Goal: Task Accomplishment & Management: Use online tool/utility

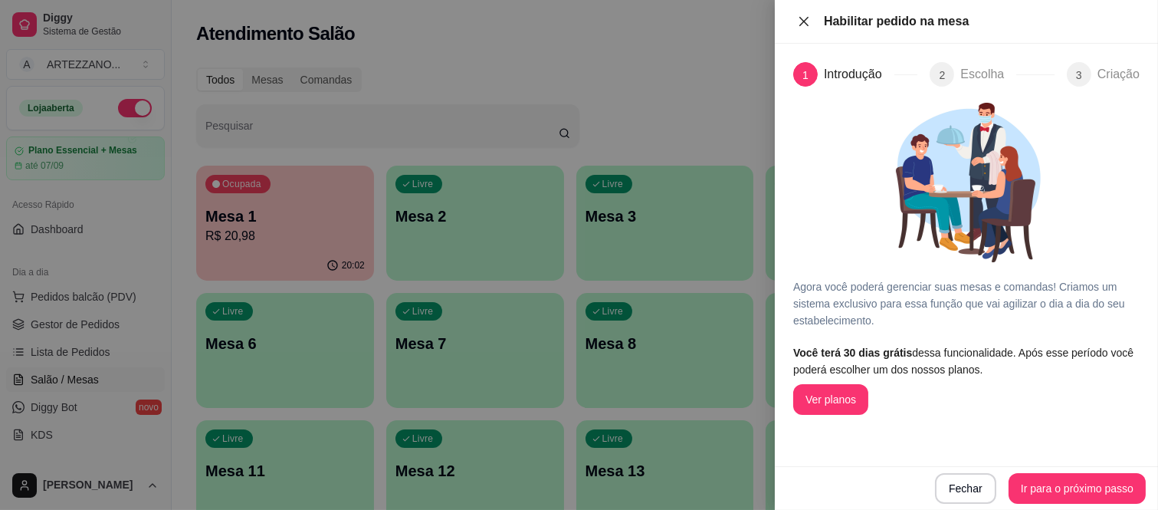
click at [798, 21] on icon "close" at bounding box center [804, 21] width 12 height 12
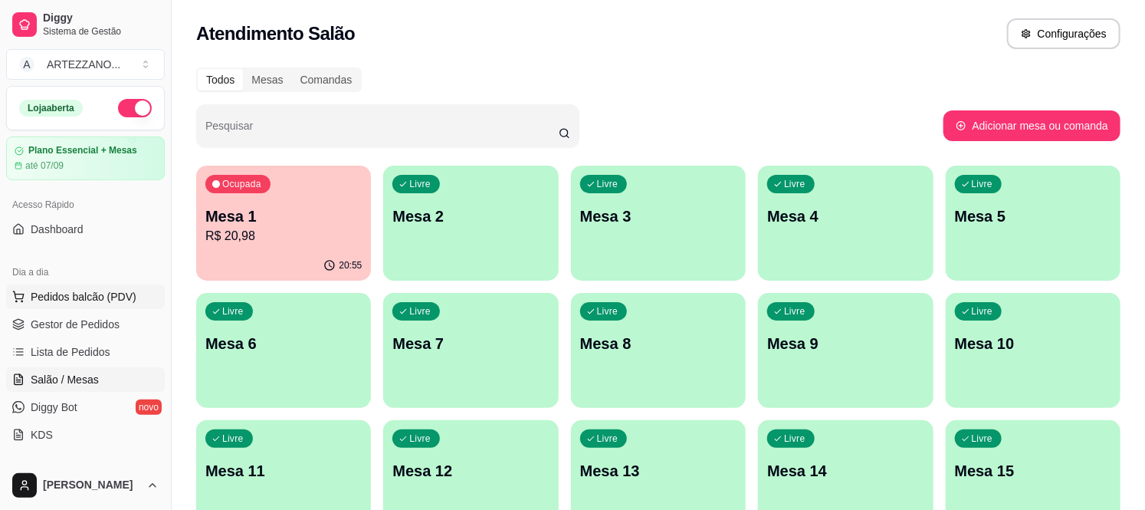
click at [95, 293] on span "Pedidos balcão (PDV)" at bounding box center [84, 296] width 106 height 15
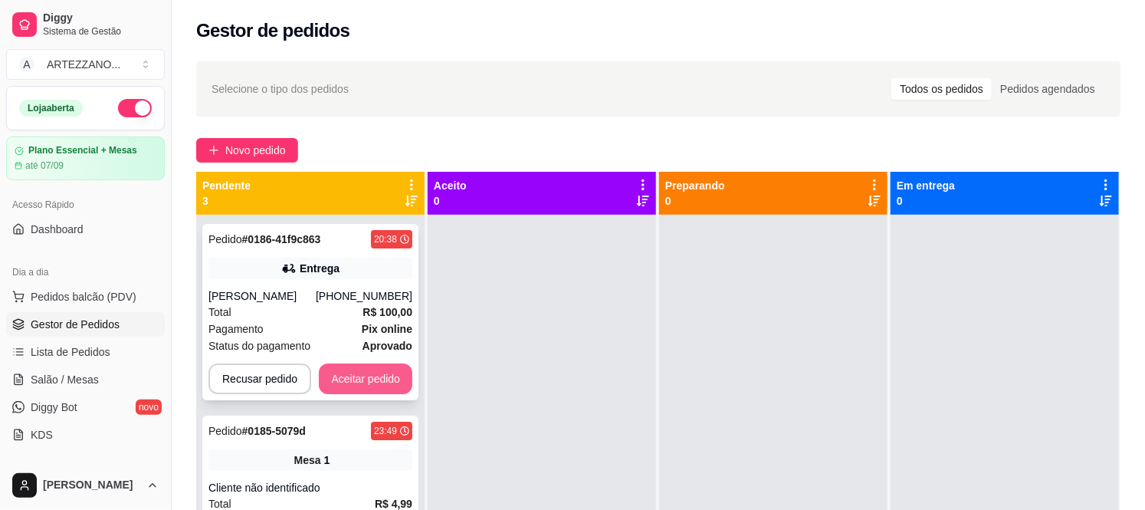
click at [360, 376] on button "Aceitar pedido" at bounding box center [365, 378] width 93 height 31
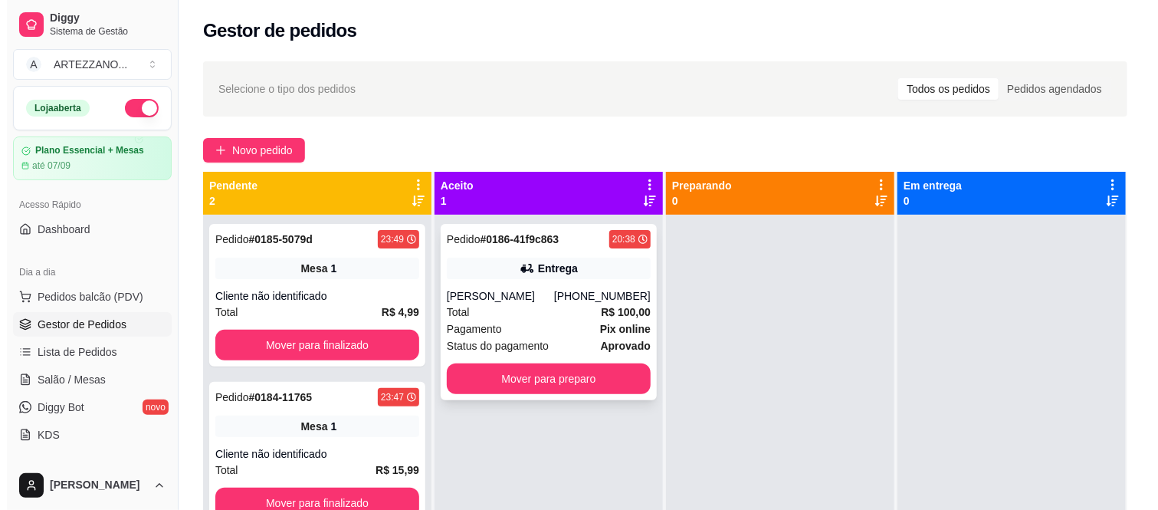
scroll to position [42, 0]
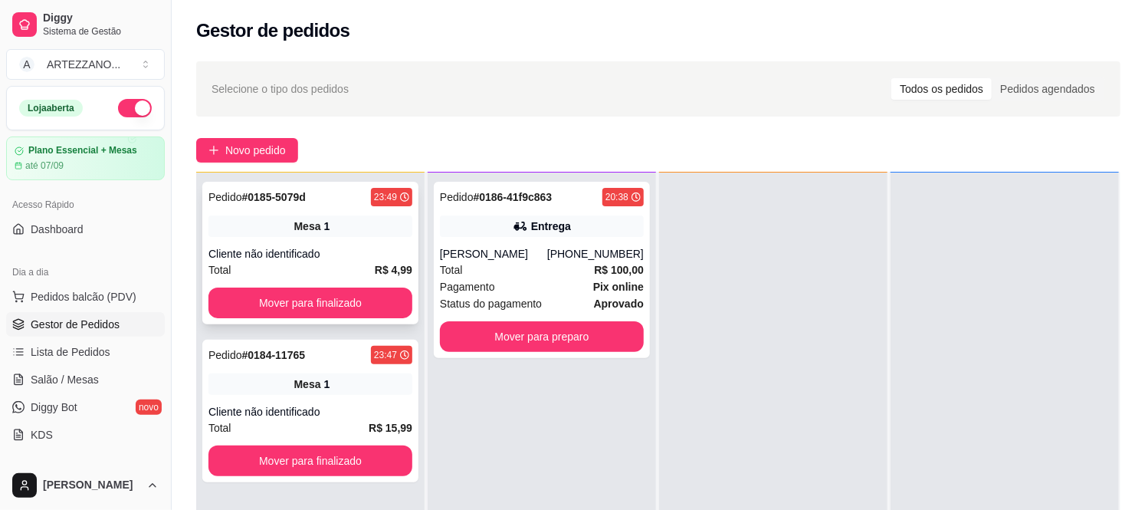
click at [369, 224] on div "Mesa 1" at bounding box center [310, 225] width 204 height 21
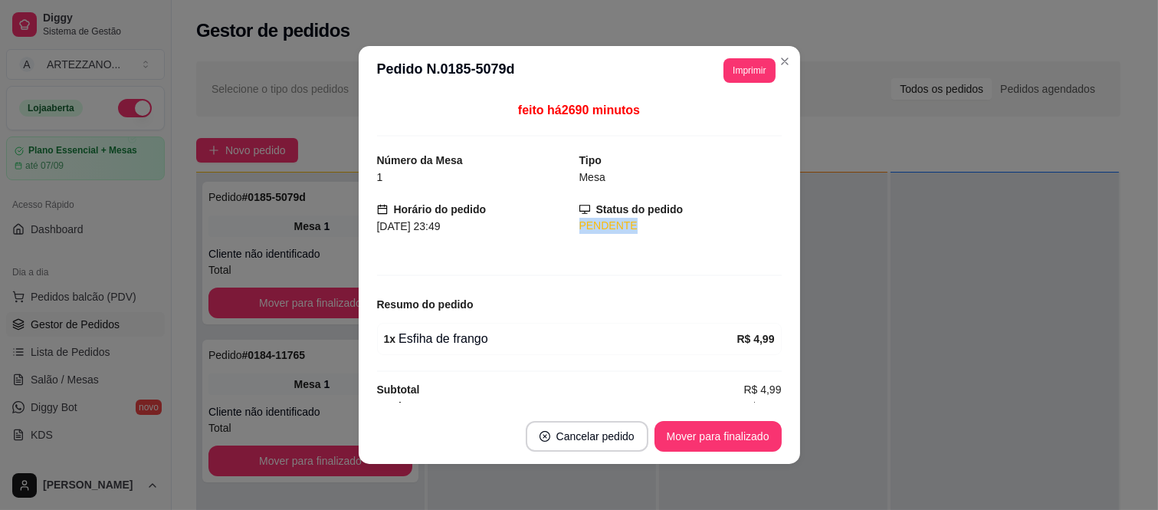
drag, startPoint x: 755, startPoint y: 218, endPoint x: 759, endPoint y: 268, distance: 50.7
click at [759, 268] on div "feito há 2690 minutos Número da Mesa 1 Tipo Mesa Horário do pedido [DATE] 23:49…" at bounding box center [579, 251] width 405 height 301
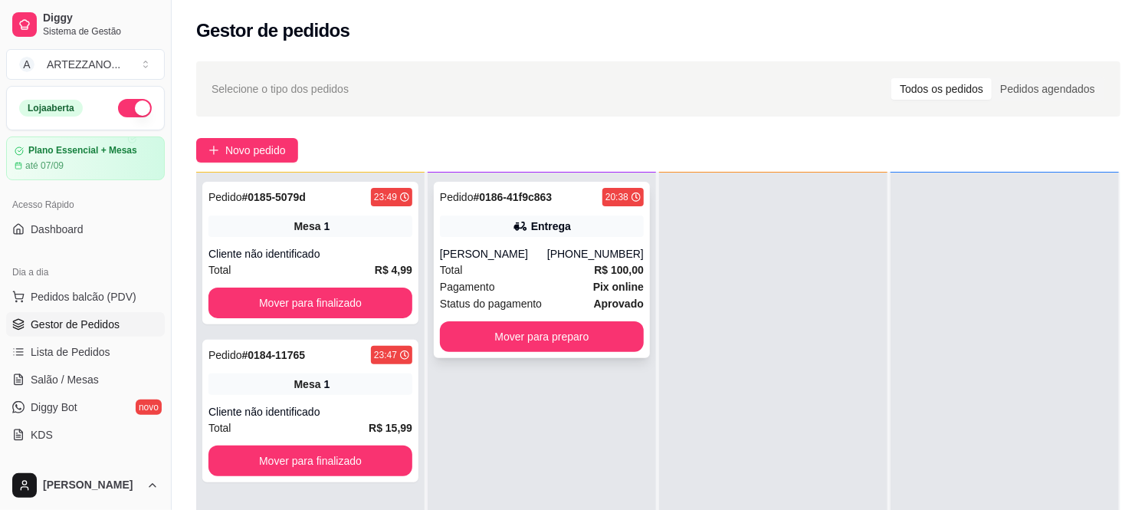
click at [602, 255] on div "[PHONE_NUMBER]" at bounding box center [595, 253] width 97 height 15
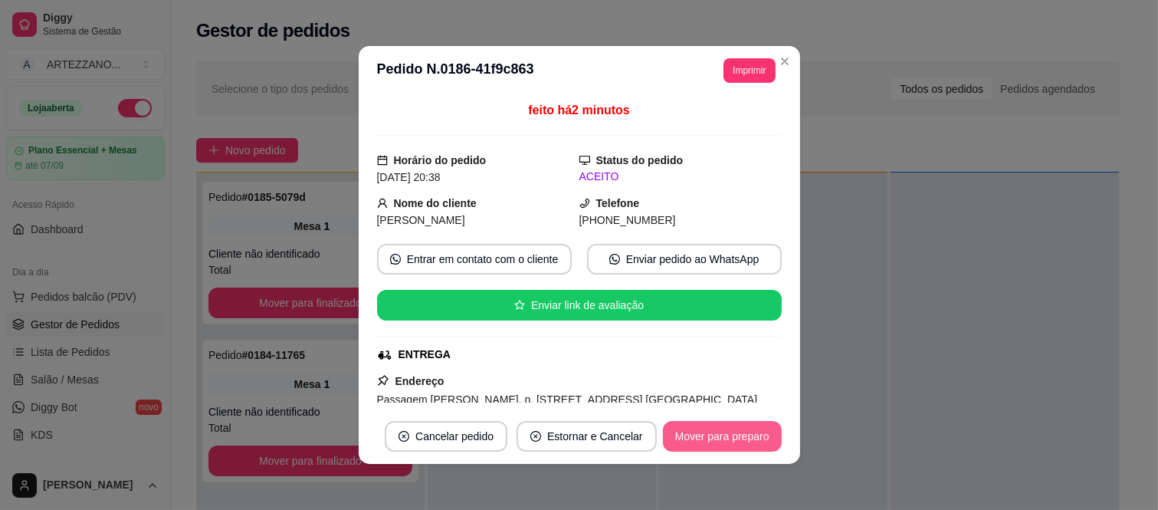
click at [716, 442] on button "Mover para preparo" at bounding box center [722, 436] width 119 height 31
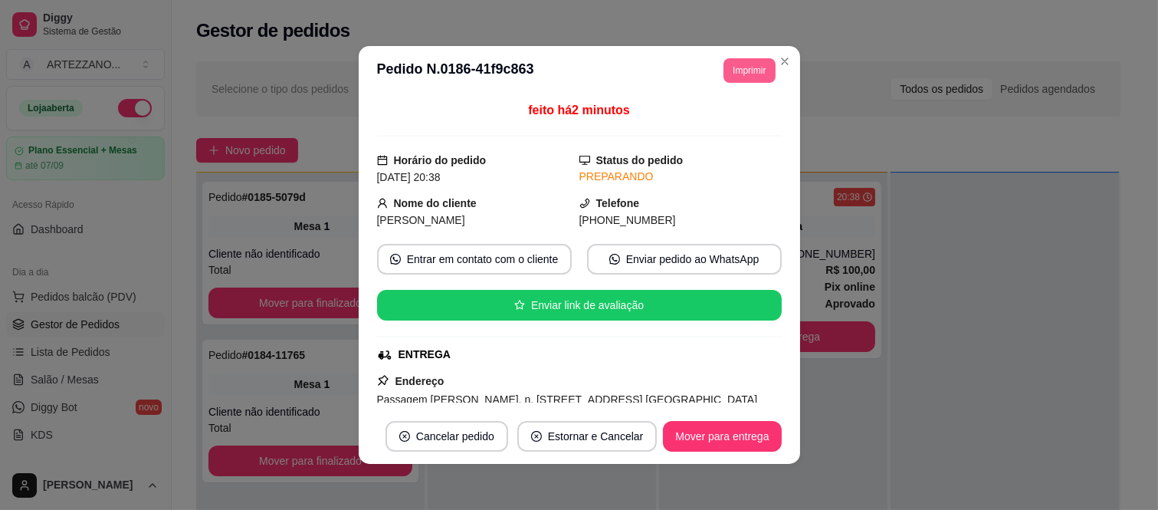
click at [739, 70] on button "Imprimir" at bounding box center [748, 70] width 51 height 25
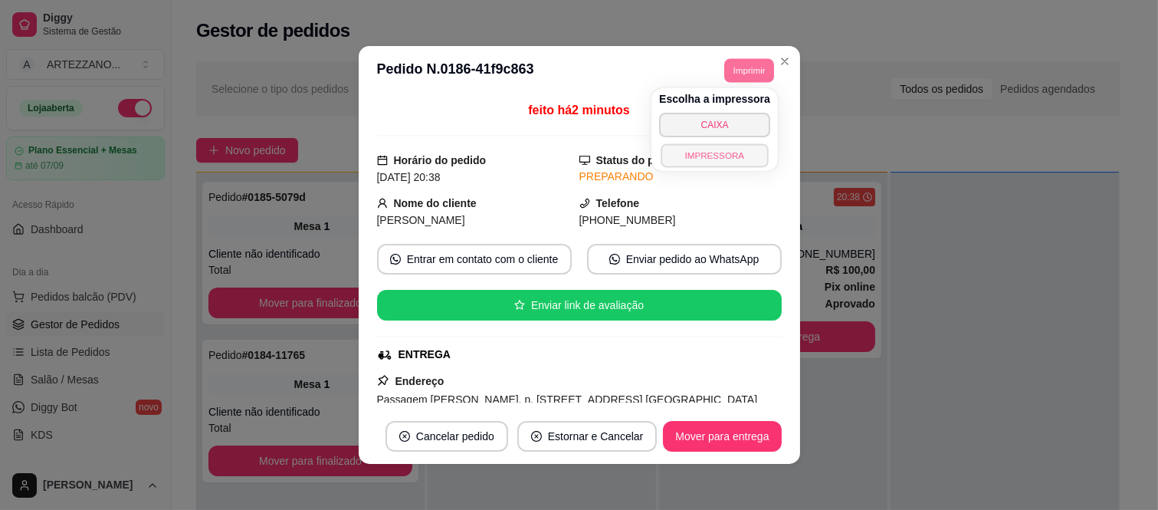
click at [725, 153] on button "IMPRESSORA" at bounding box center [713, 155] width 107 height 24
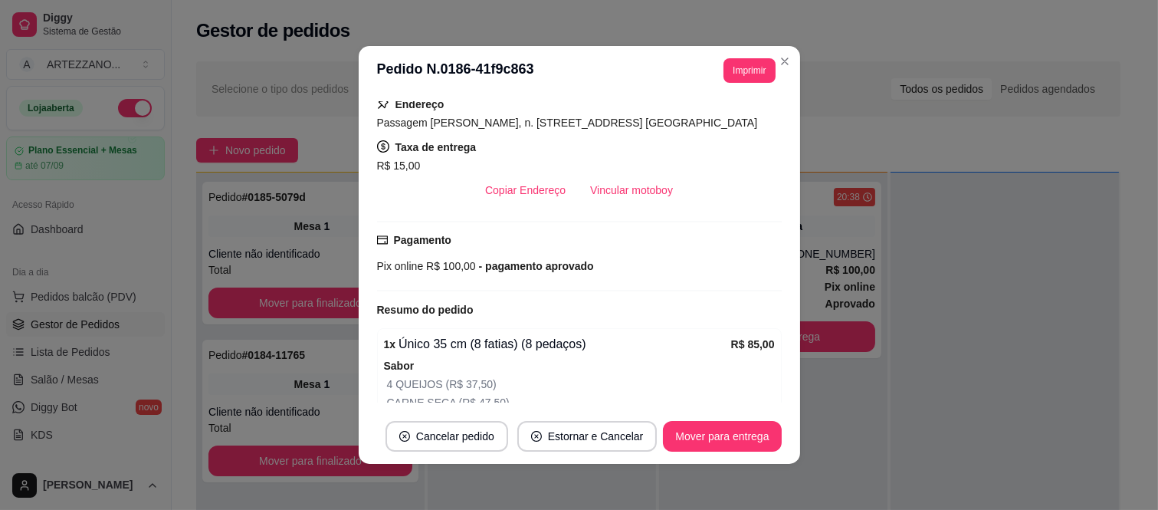
scroll to position [243, 0]
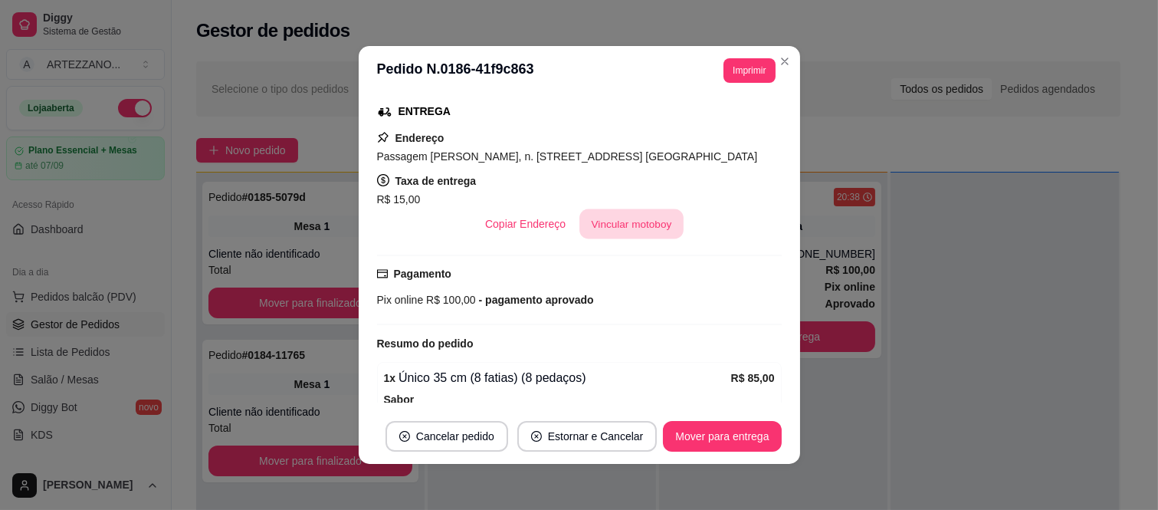
click at [621, 239] on button "Vincular motoboy" at bounding box center [631, 224] width 104 height 30
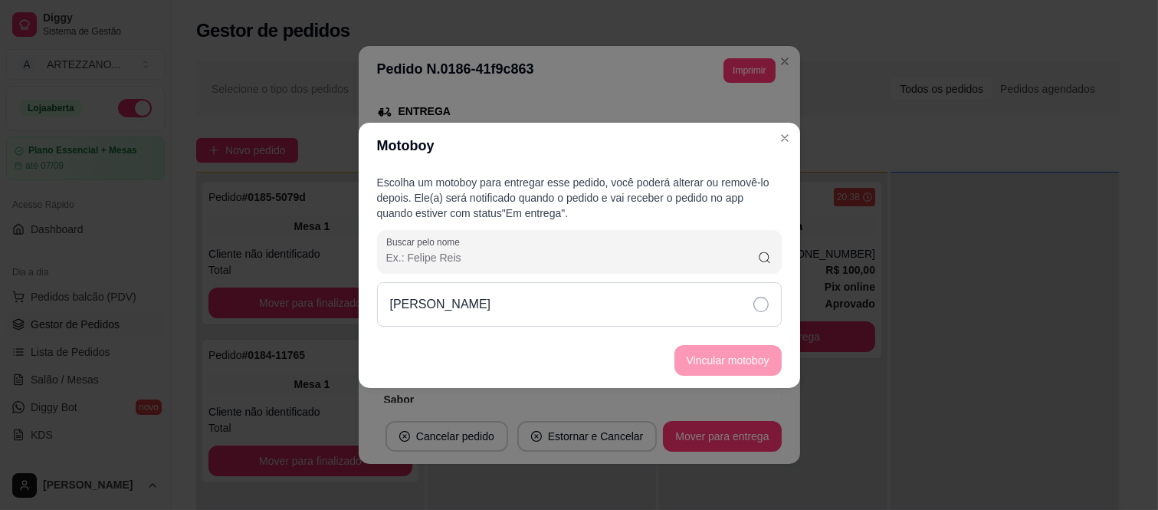
click at [703, 309] on div "[PERSON_NAME]" at bounding box center [579, 304] width 405 height 44
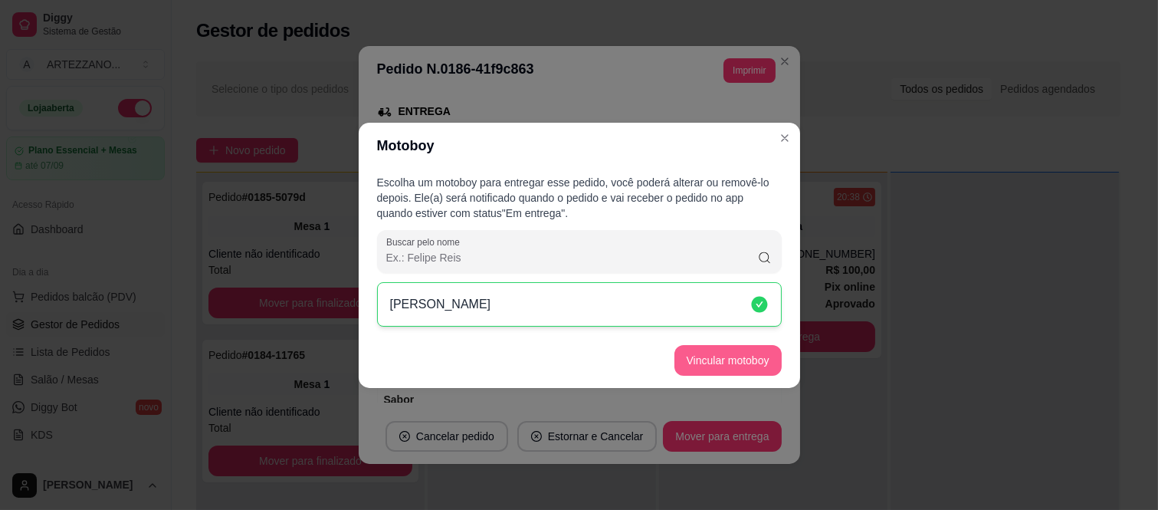
click at [744, 358] on button "Vincular motoboy" at bounding box center [727, 360] width 107 height 31
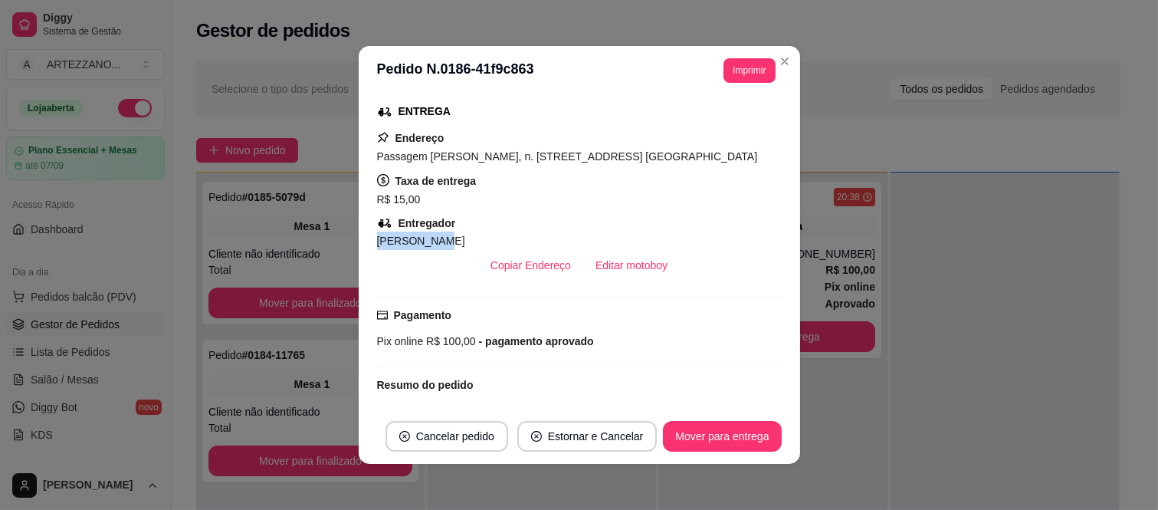
drag, startPoint x: 775, startPoint y: 241, endPoint x: 774, endPoint y: 251, distance: 9.2
click at [774, 251] on div "feito há 2 minutos Horário do pedido [DATE] 20:38 Status do pedido PREPARANDO N…" at bounding box center [579, 251] width 405 height 301
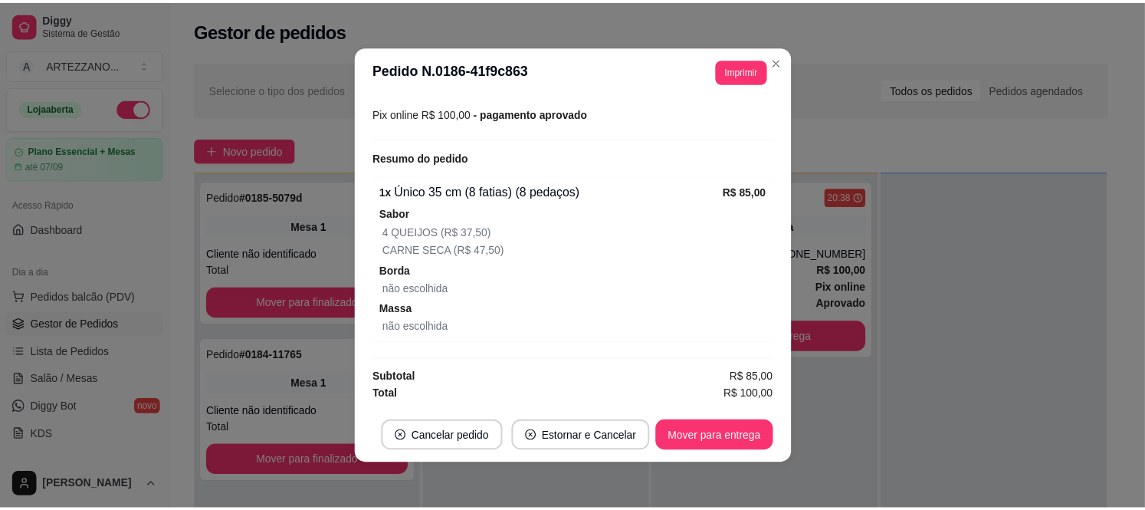
scroll to position [490, 0]
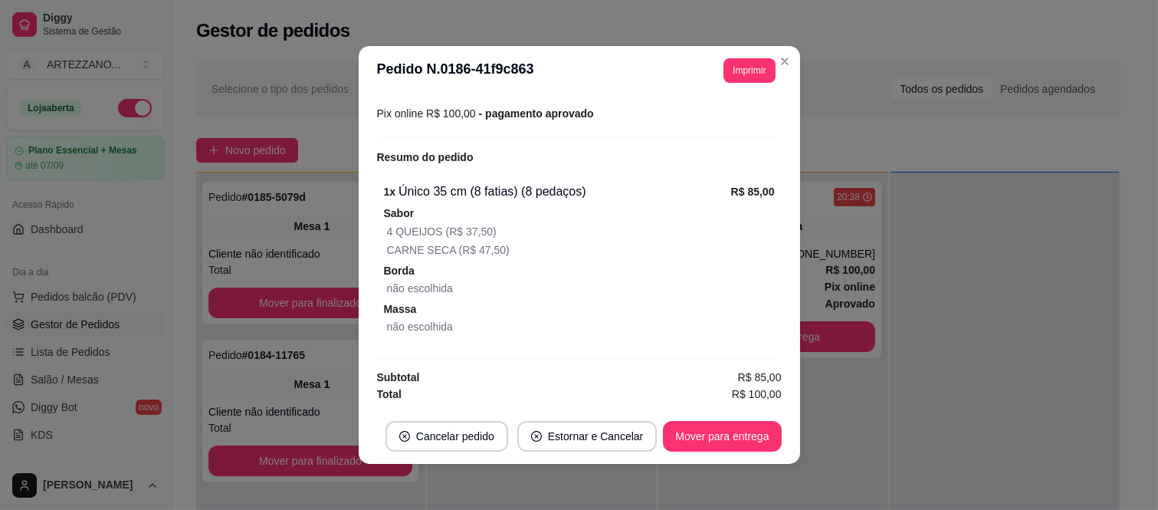
click at [754, 358] on div at bounding box center [579, 359] width 405 height 2
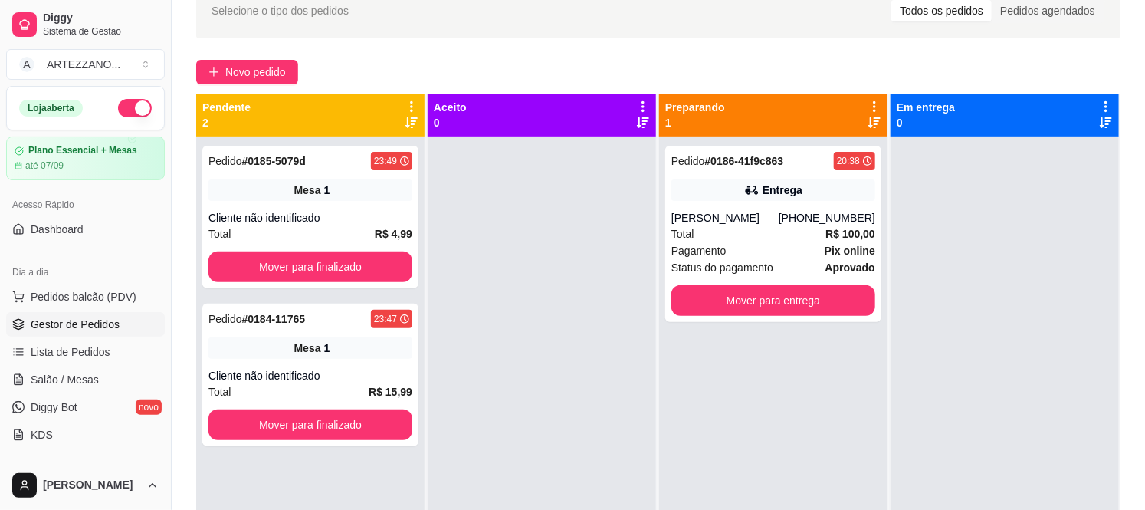
scroll to position [0, 0]
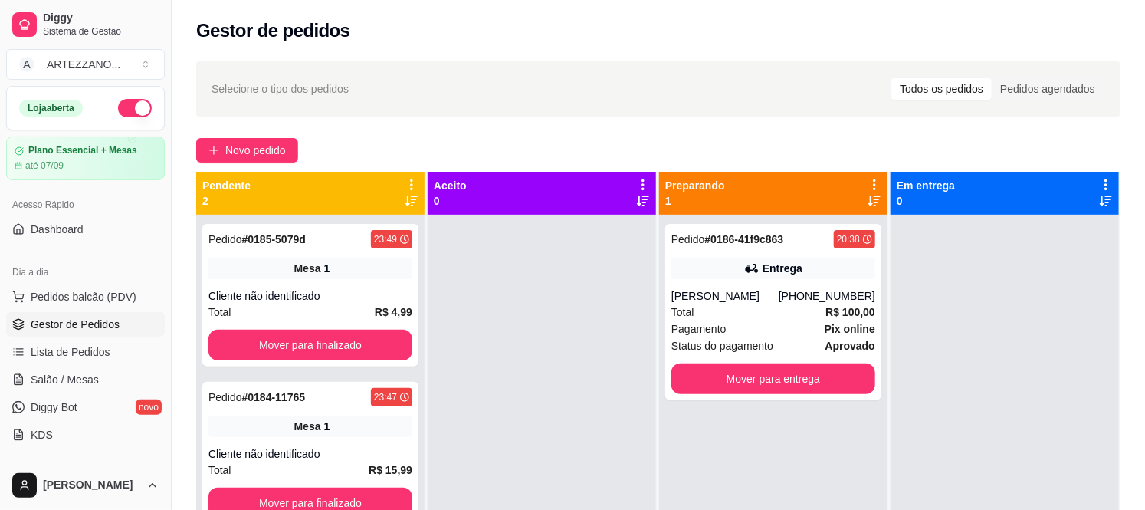
click at [968, 128] on div "Selecione o tipo dos pedidos Todos os pedidos Pedidos agendados Novo pedido Pen…" at bounding box center [658, 375] width 973 height 647
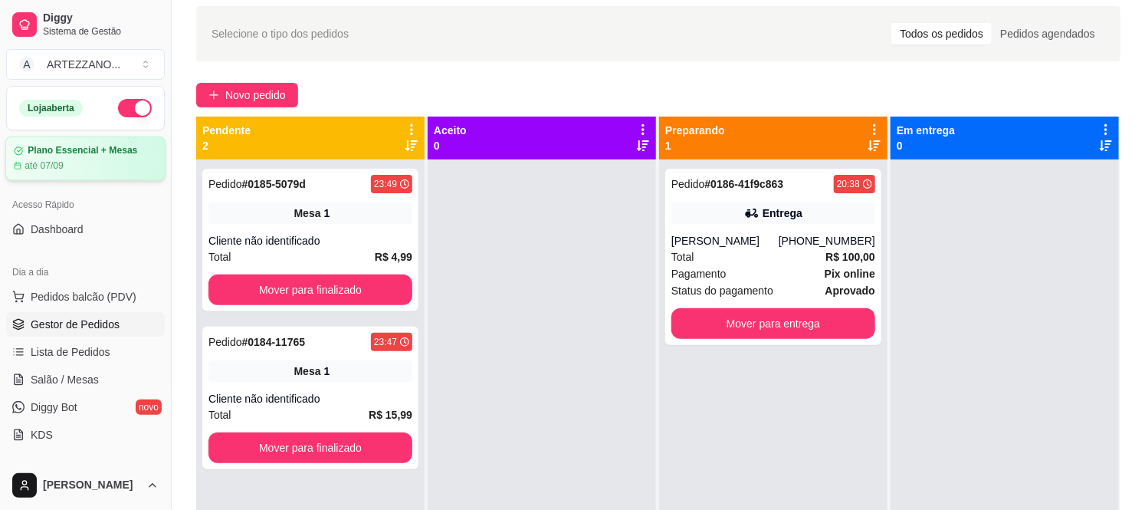
scroll to position [85, 0]
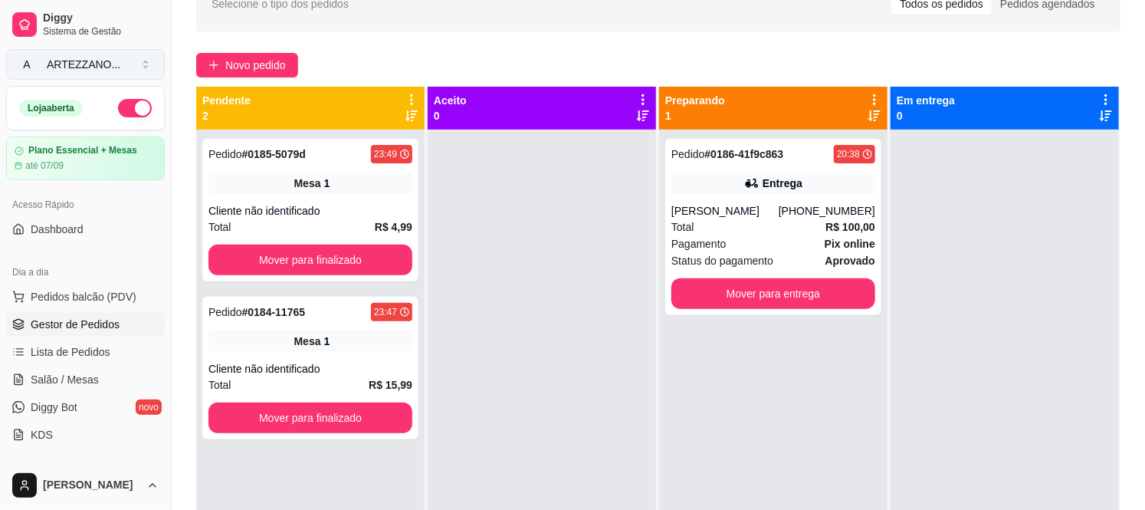
click at [77, 54] on button "A ARTEZZANO ..." at bounding box center [85, 64] width 159 height 31
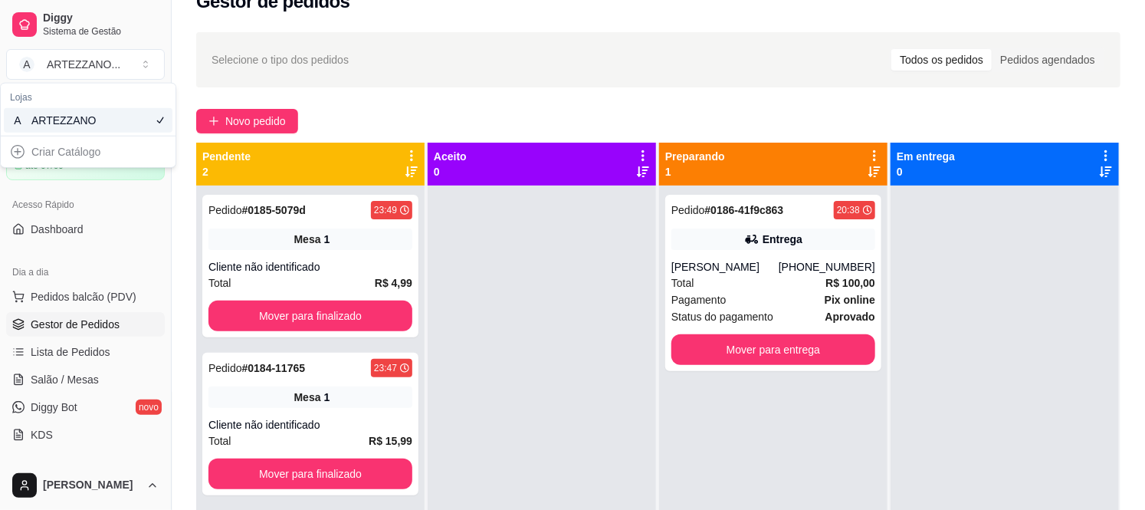
scroll to position [0, 0]
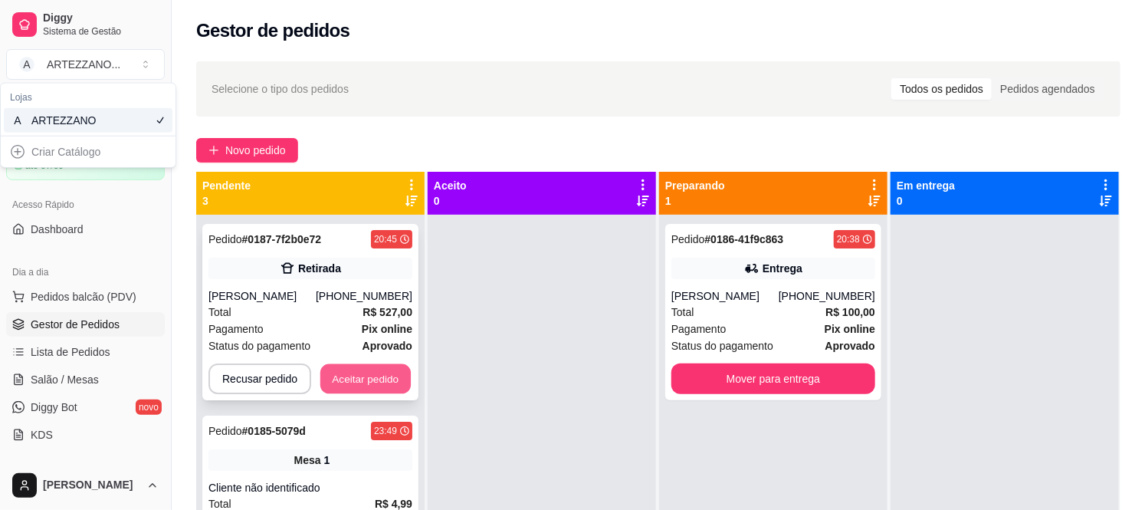
click at [359, 374] on button "Aceitar pedido" at bounding box center [365, 379] width 90 height 30
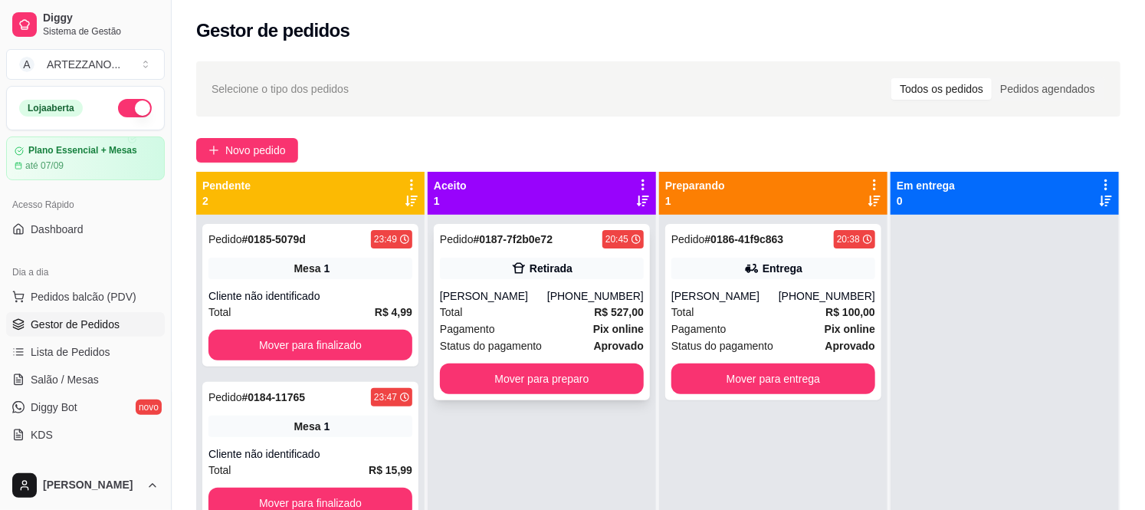
click at [578, 269] on div "Retirada" at bounding box center [542, 267] width 204 height 21
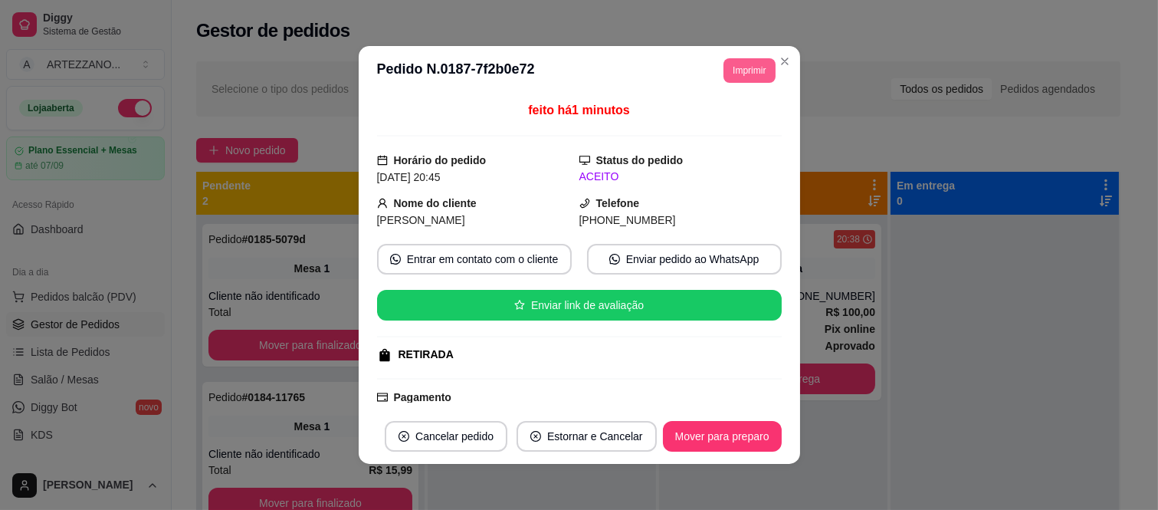
click at [749, 66] on button "Imprimir" at bounding box center [748, 70] width 51 height 25
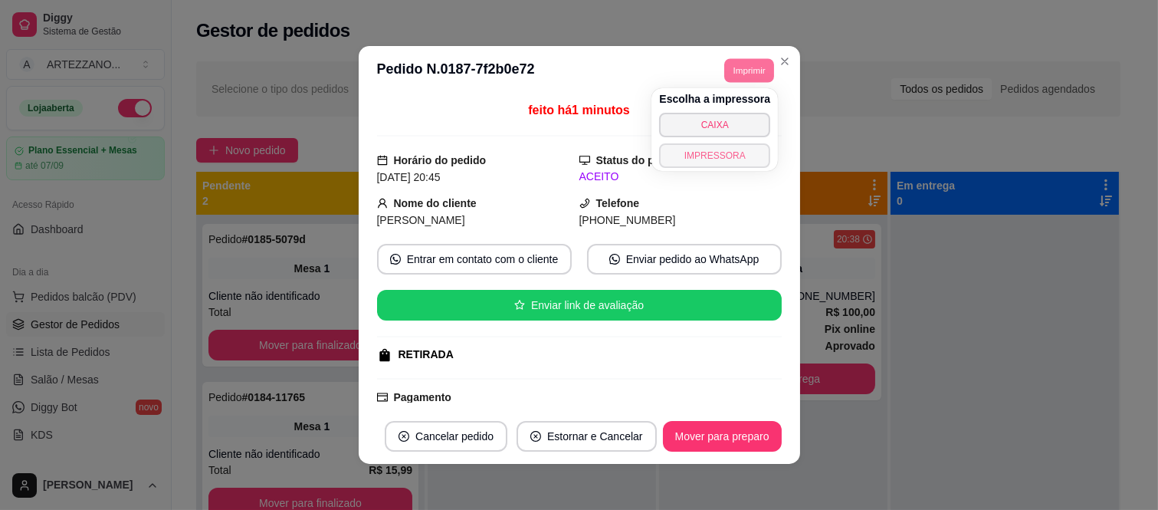
click at [749, 162] on button "IMPRESSORA" at bounding box center [714, 155] width 111 height 25
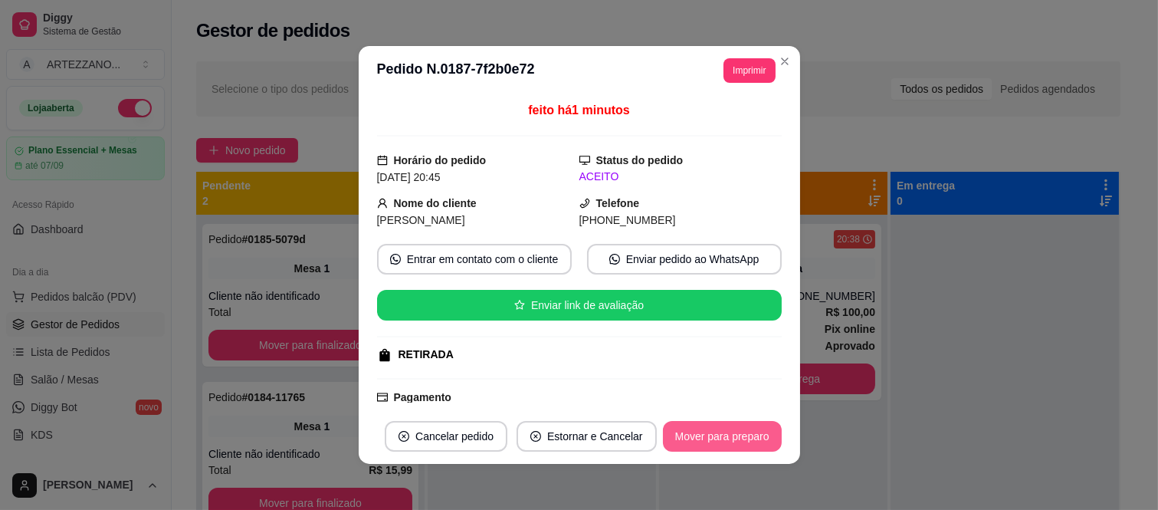
click at [736, 434] on button "Mover para preparo" at bounding box center [722, 436] width 119 height 31
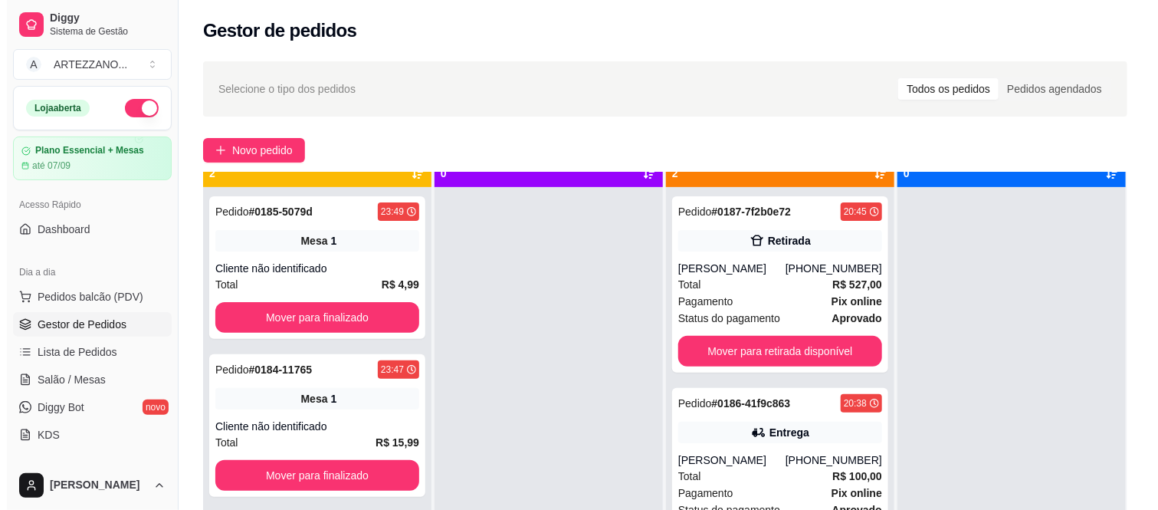
scroll to position [42, 0]
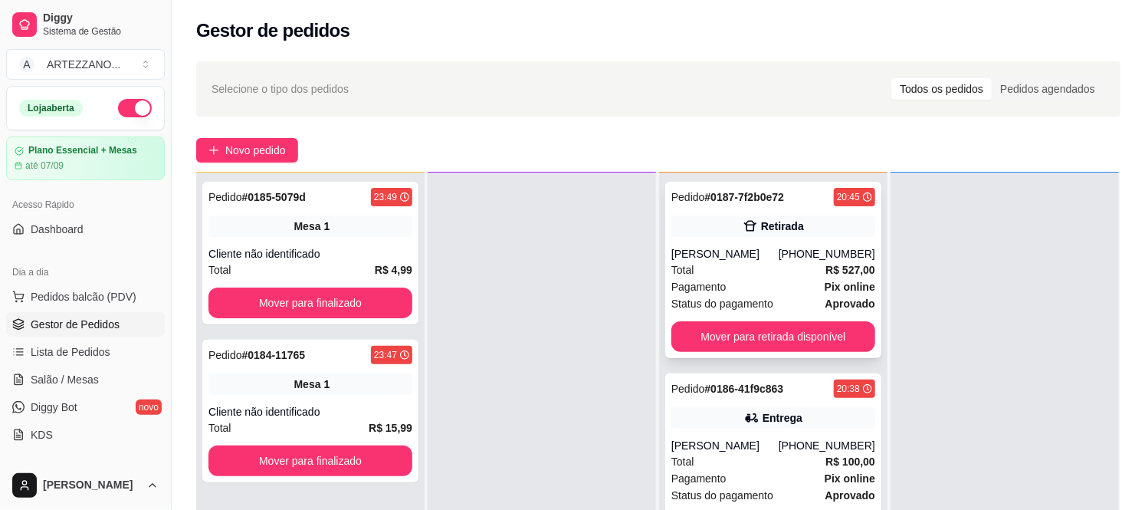
click at [688, 263] on div "Total R$ 527,00" at bounding box center [773, 269] width 204 height 17
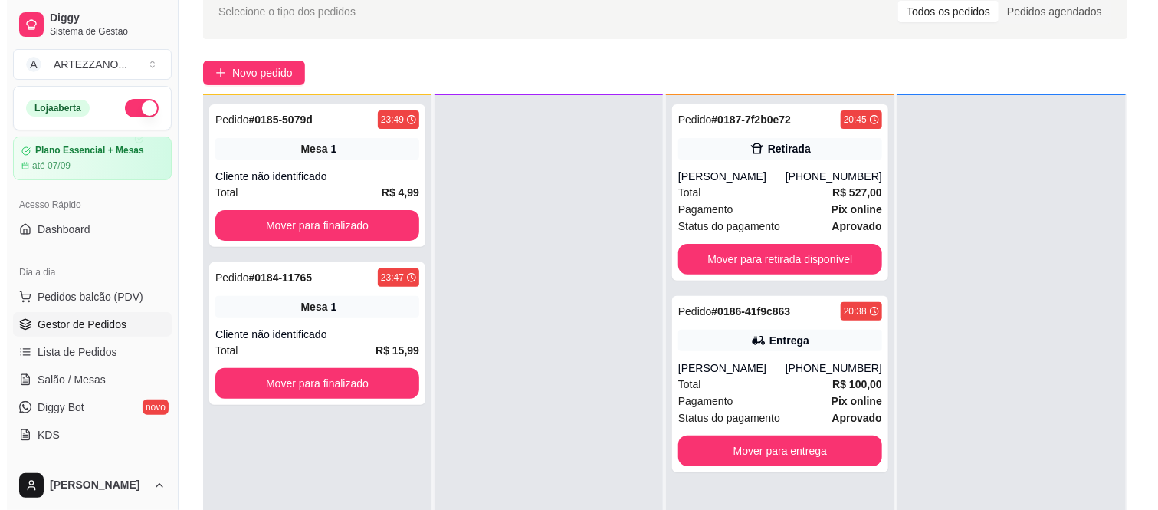
scroll to position [170, 0]
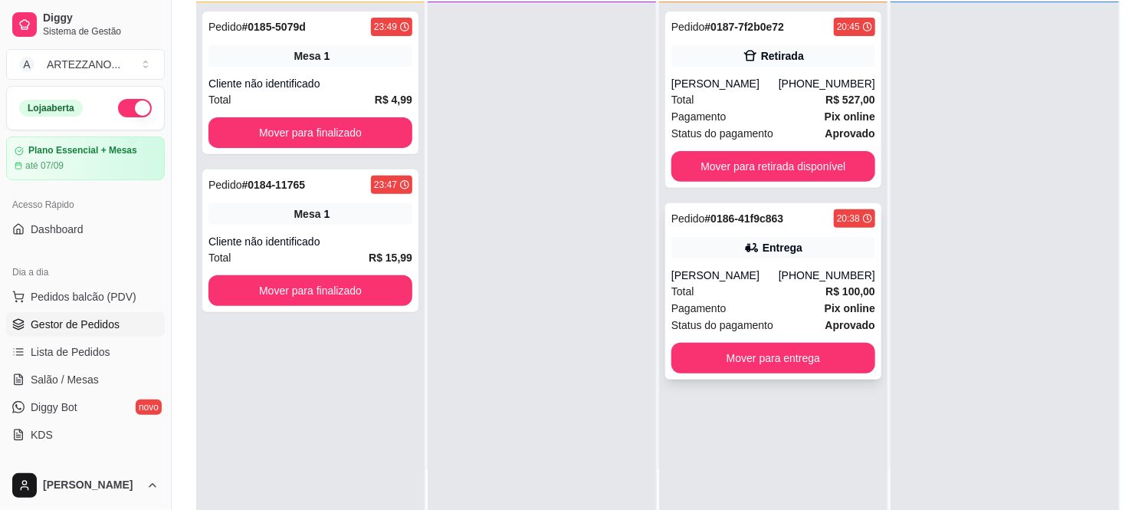
click at [756, 291] on div "Total R$ 100,00" at bounding box center [773, 291] width 204 height 17
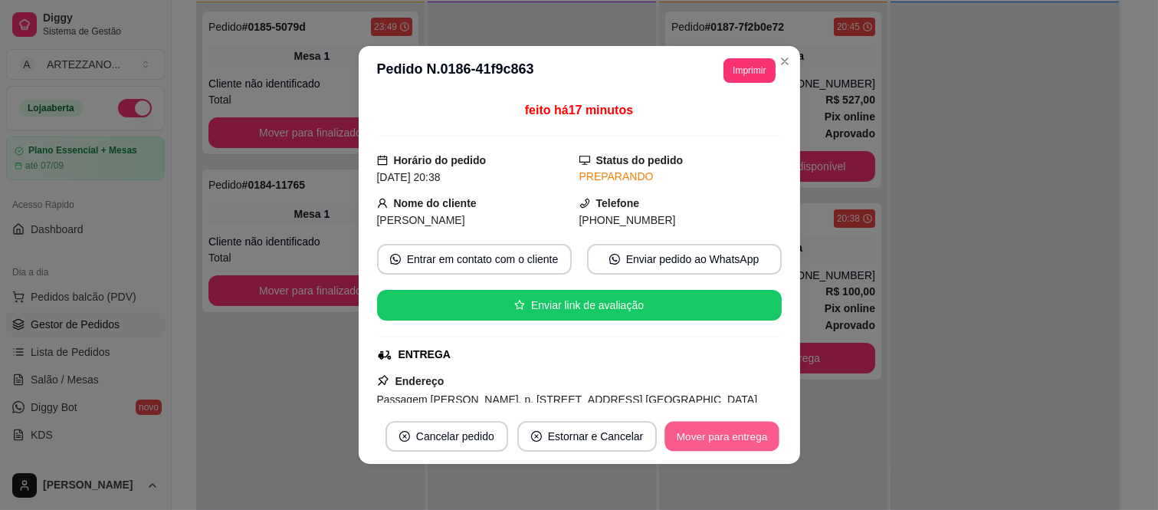
click at [721, 430] on button "Mover para entrega" at bounding box center [722, 436] width 115 height 30
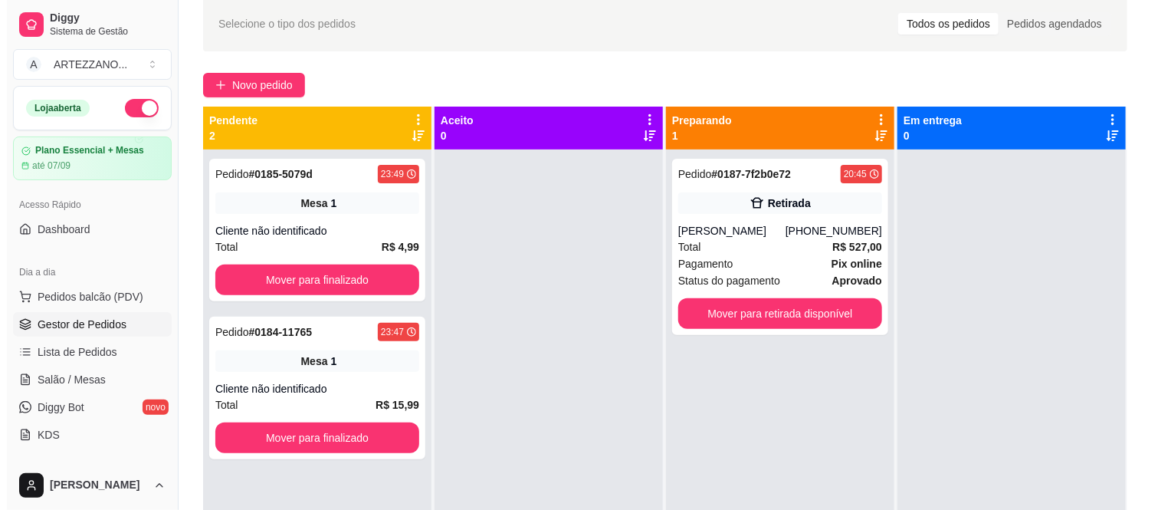
scroll to position [64, 0]
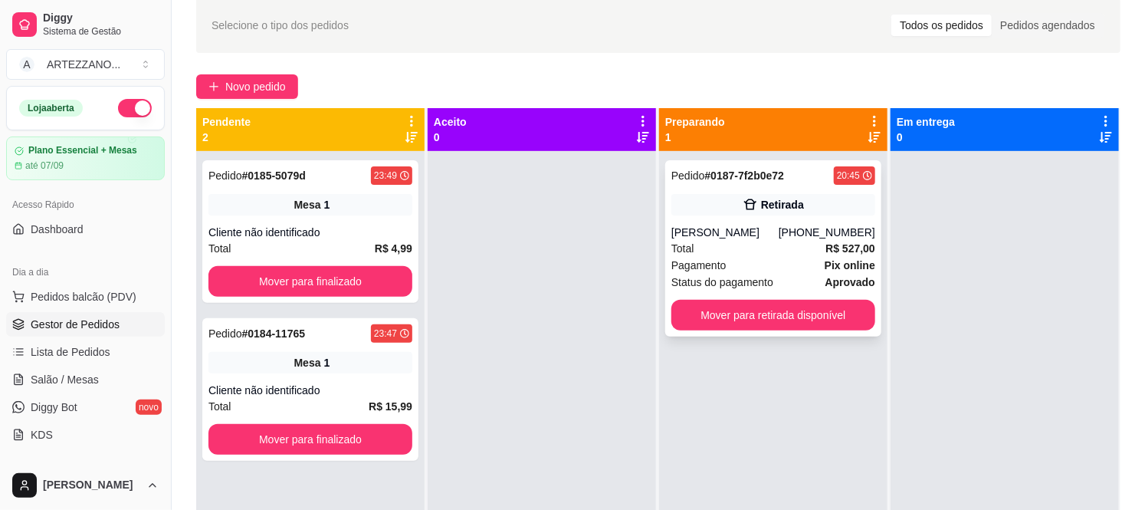
click at [803, 227] on div "[PHONE_NUMBER]" at bounding box center [826, 231] width 97 height 15
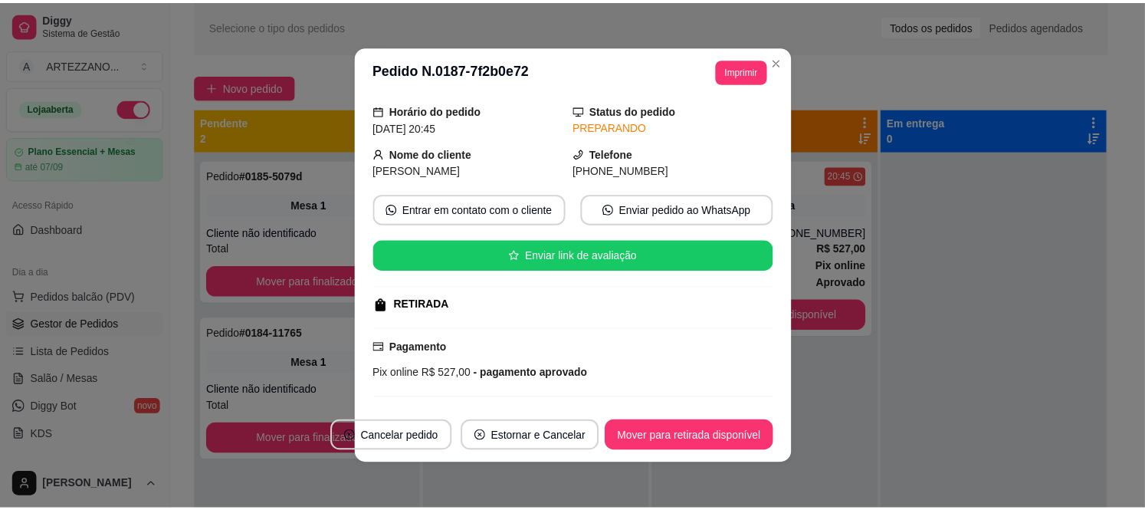
scroll to position [33, 0]
